Goal: Task Accomplishment & Management: Manage account settings

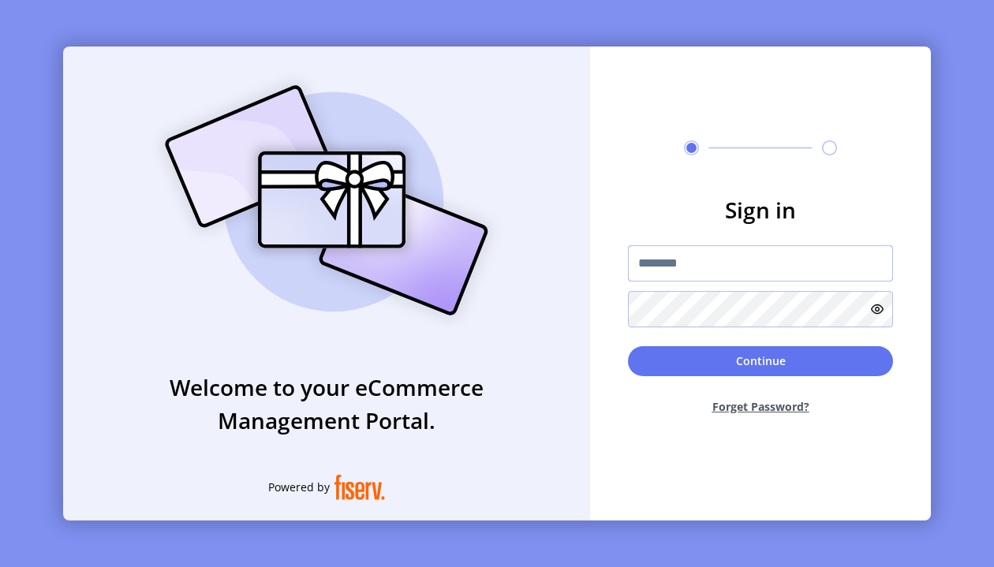
type input "**********"
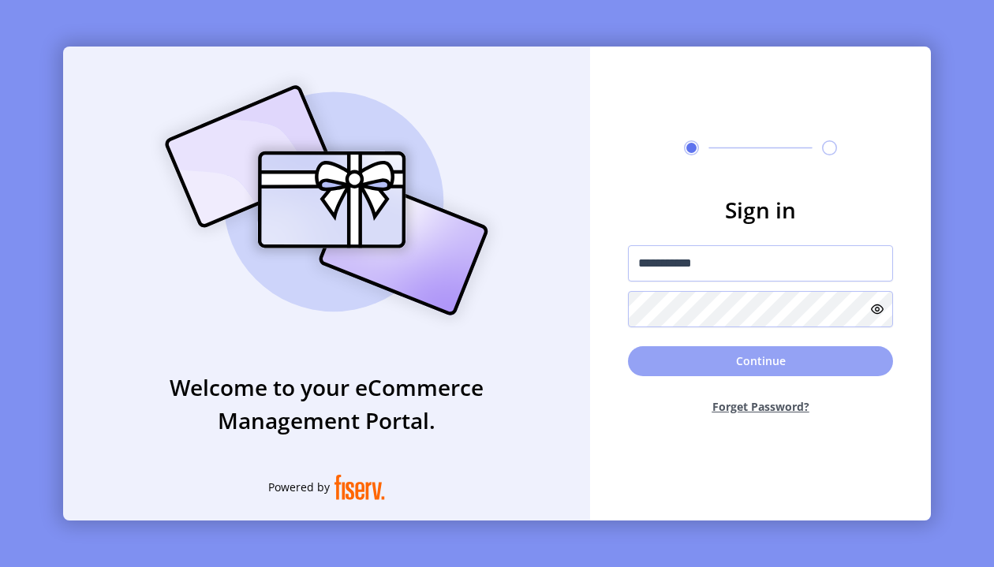
click at [766, 356] on button "Continue" at bounding box center [760, 361] width 265 height 30
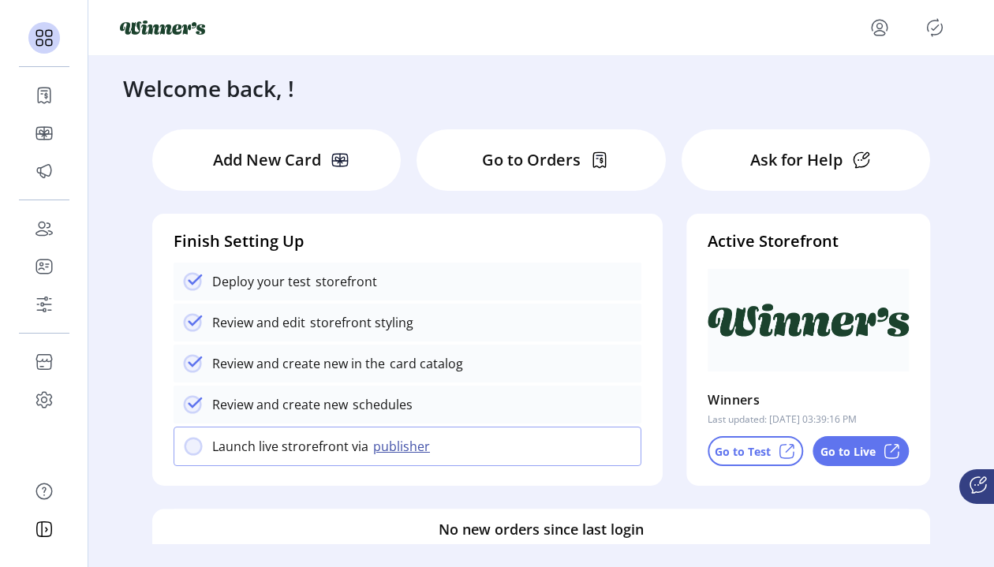
click at [878, 20] on icon "menu" at bounding box center [879, 27] width 25 height 25
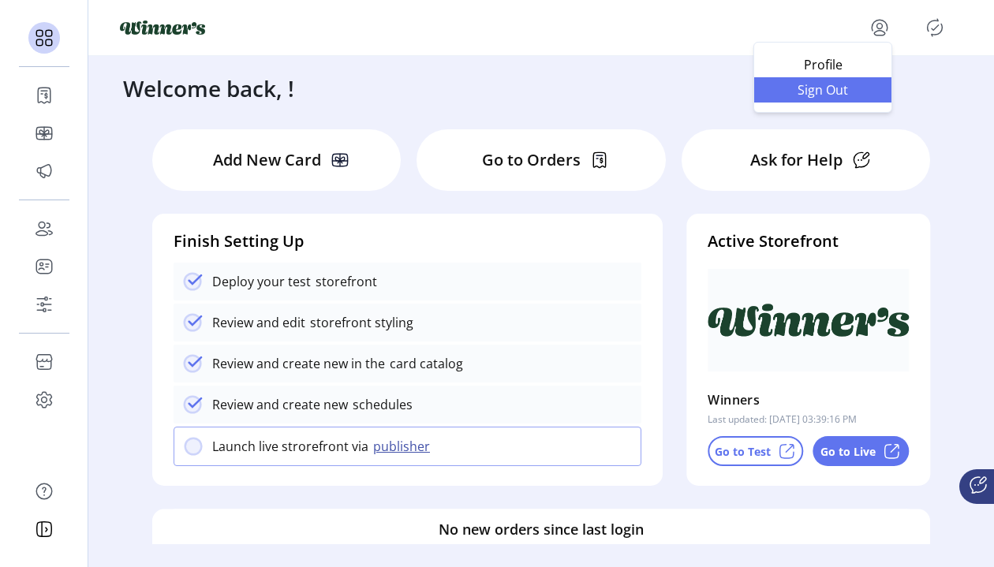
click at [834, 93] on span "Sign Out" at bounding box center [822, 90] width 118 height 13
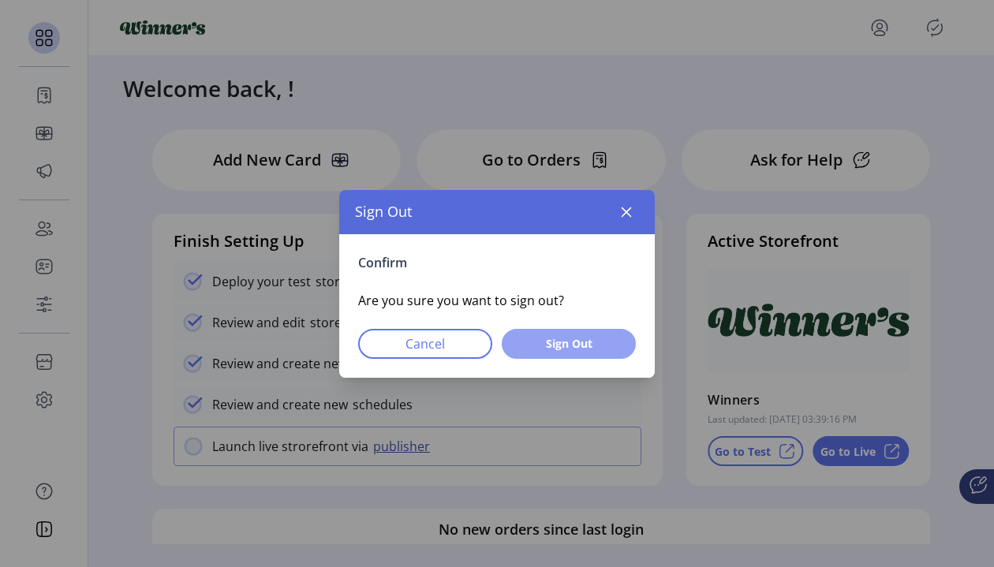
click at [578, 337] on span "Sign Out" at bounding box center [568, 343] width 93 height 17
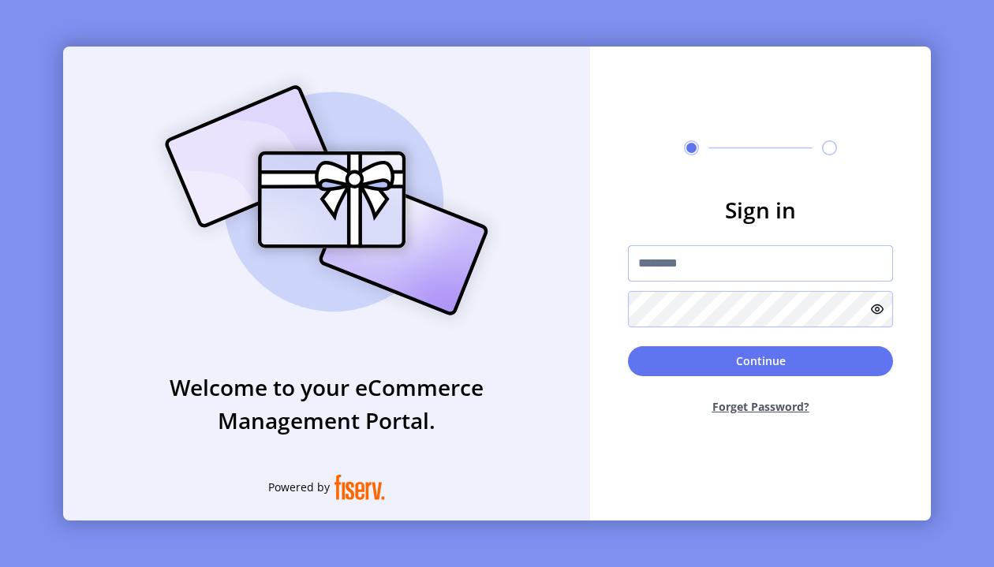
click at [705, 266] on input "text" at bounding box center [760, 263] width 265 height 36
